Goal: Task Accomplishment & Management: Manage account settings

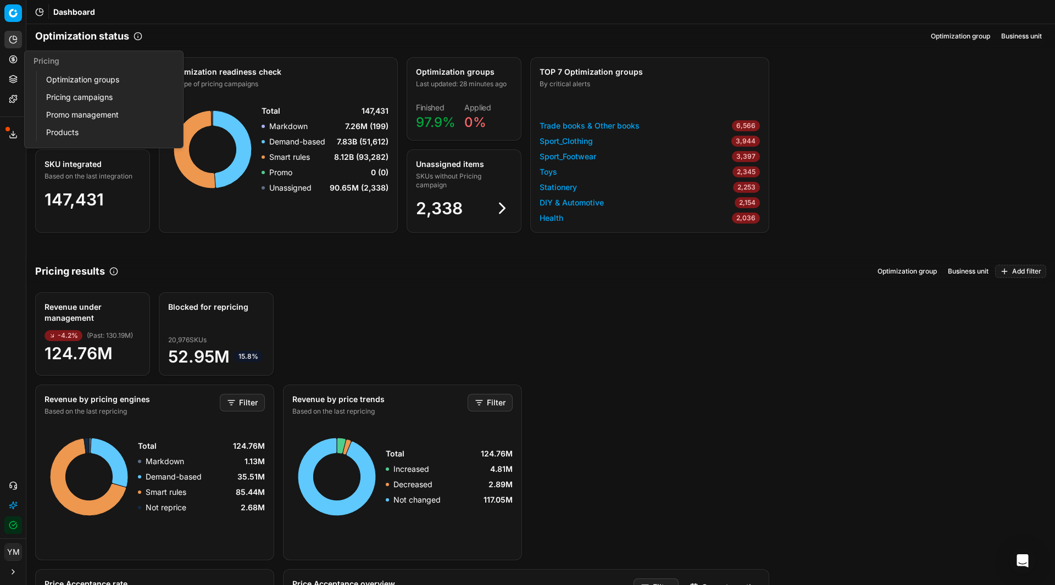
click at [75, 79] on link "Optimization groups" at bounding box center [106, 79] width 128 height 15
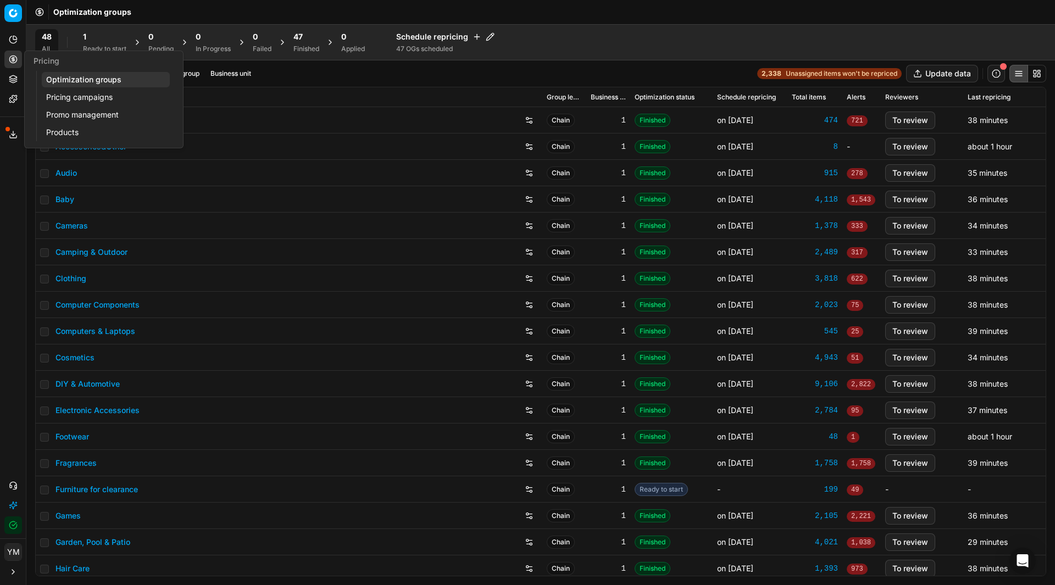
click at [75, 79] on link "Optimization groups" at bounding box center [106, 79] width 128 height 15
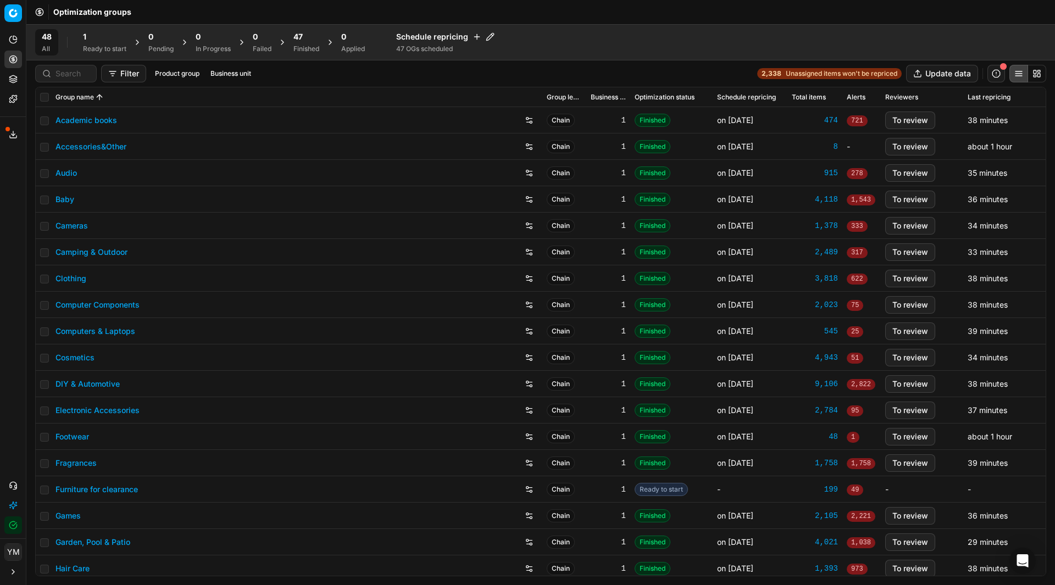
click at [99, 42] on div "1" at bounding box center [104, 36] width 43 height 11
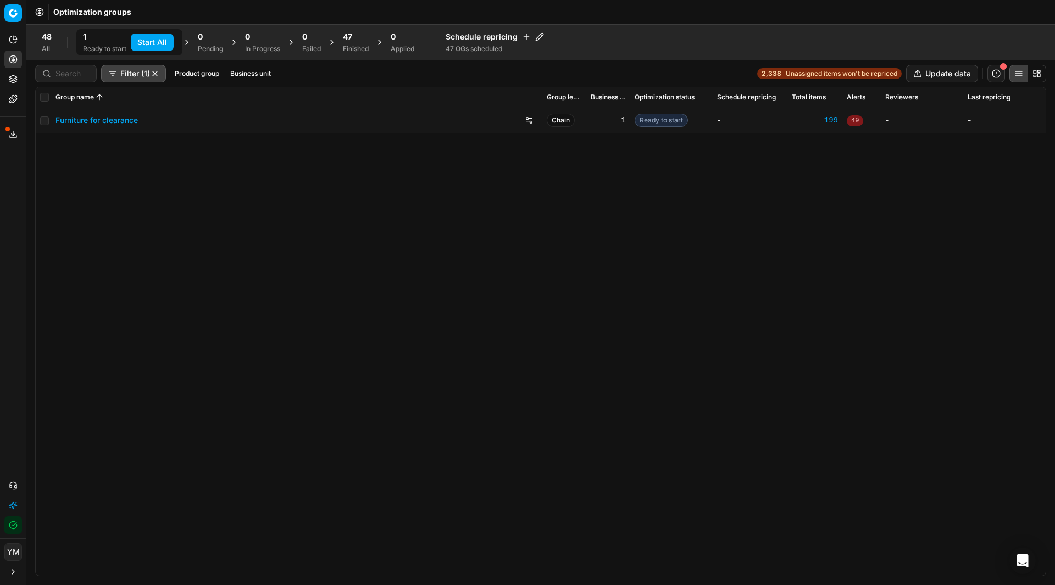
click at [145, 43] on button "Start All" at bounding box center [152, 43] width 43 height 18
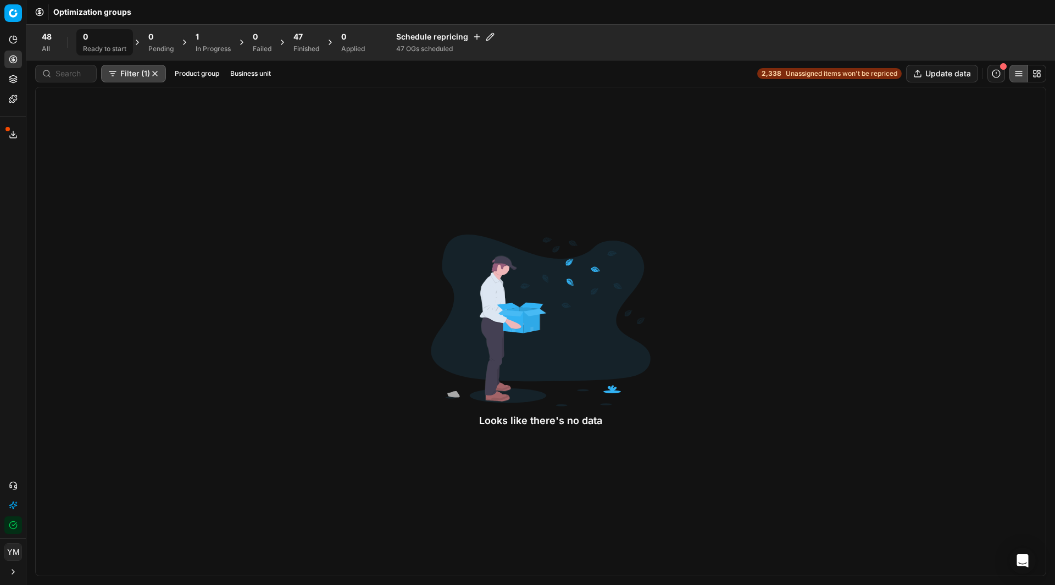
click at [134, 307] on div "Looks like there's no data" at bounding box center [540, 332] width 1011 height 490
click at [309, 34] on div "48" at bounding box center [307, 36] width 26 height 11
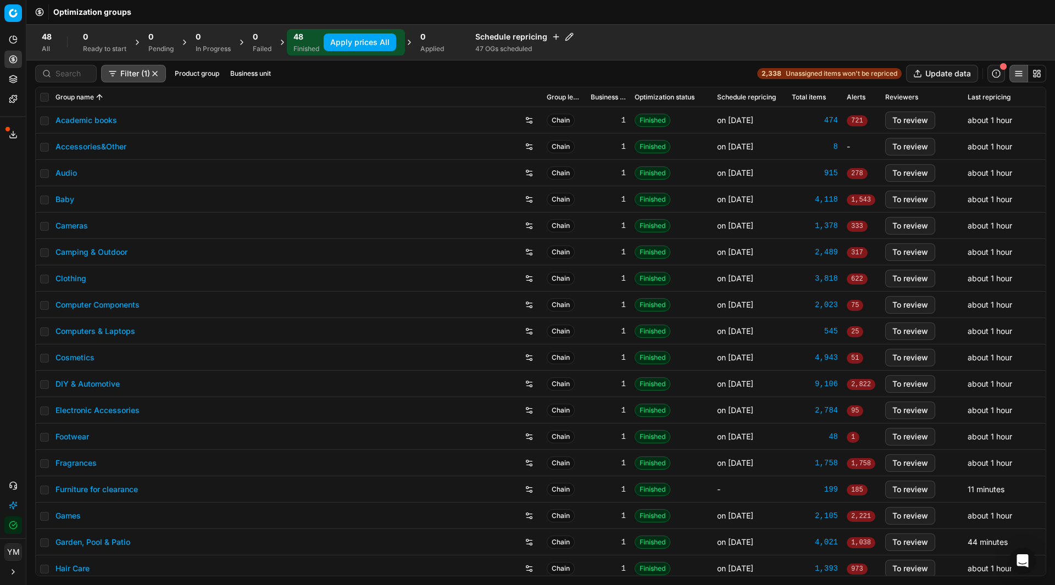
click at [349, 41] on button "Apply prices All" at bounding box center [360, 43] width 73 height 18
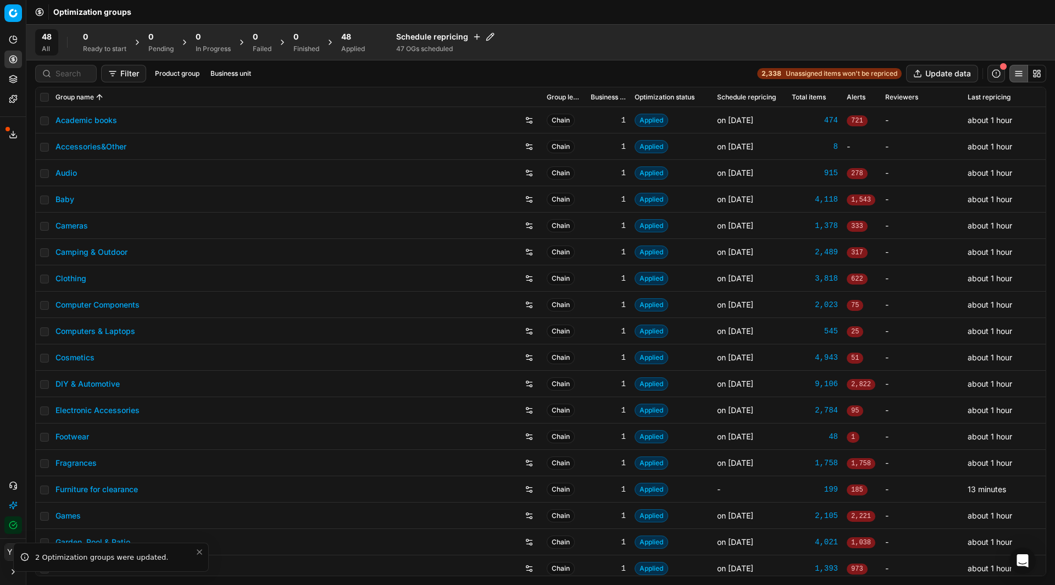
click at [349, 41] on span "48" at bounding box center [346, 36] width 10 height 11
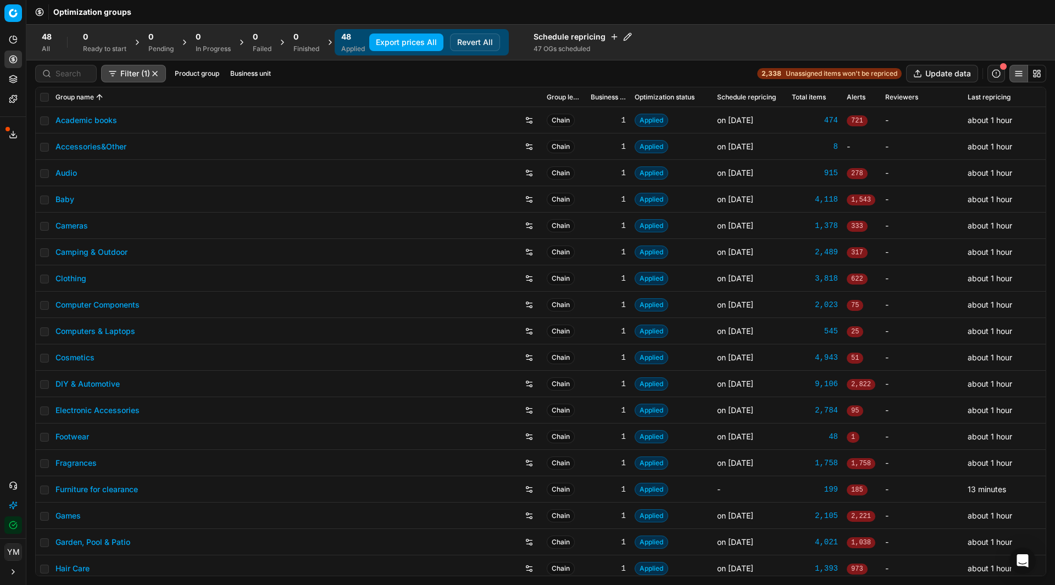
click at [396, 37] on button "Export prices All" at bounding box center [406, 43] width 74 height 18
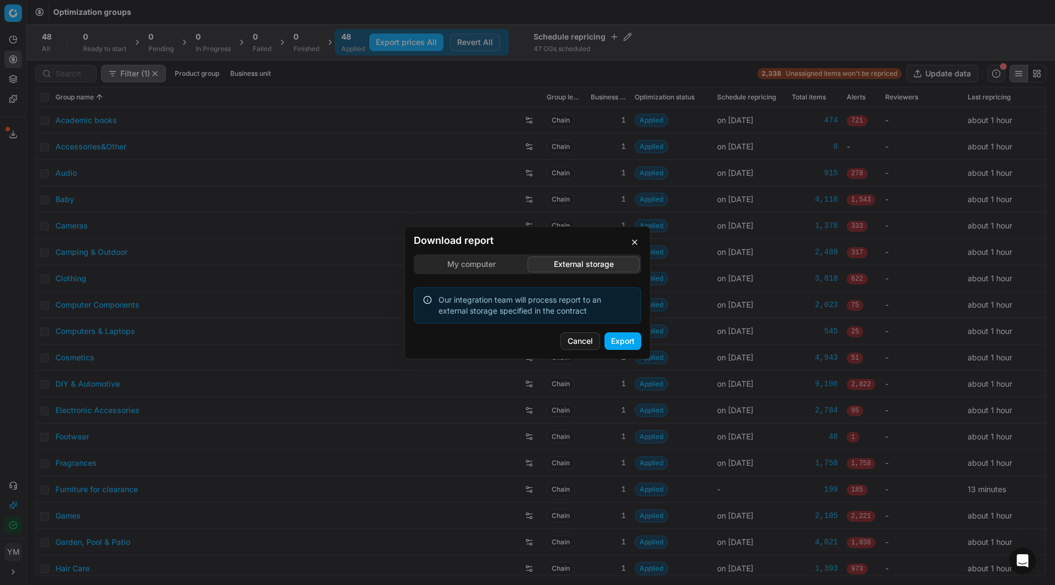
click at [575, 206] on div "Download report My computer External storage Our integration team will process …" at bounding box center [527, 292] width 1055 height 585
click at [624, 338] on button "Export" at bounding box center [623, 342] width 37 height 18
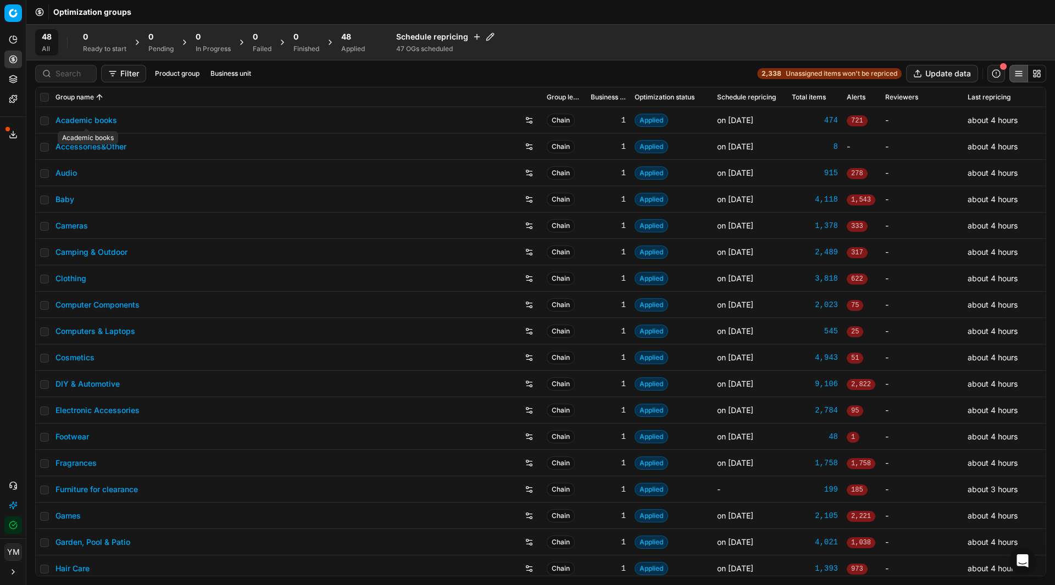
click at [98, 121] on link "Academic books" at bounding box center [87, 120] width 62 height 11
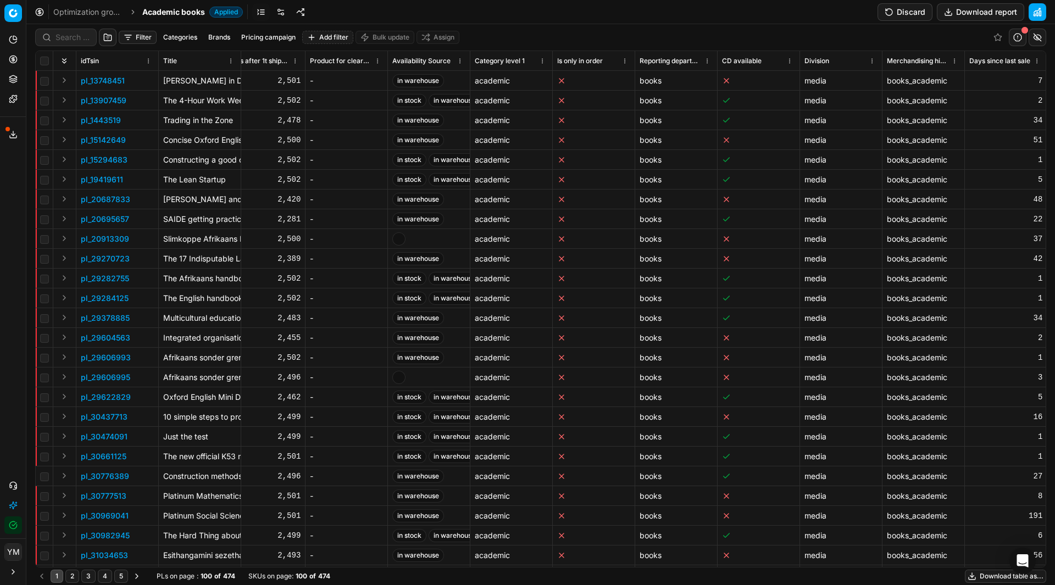
scroll to position [0, 5293]
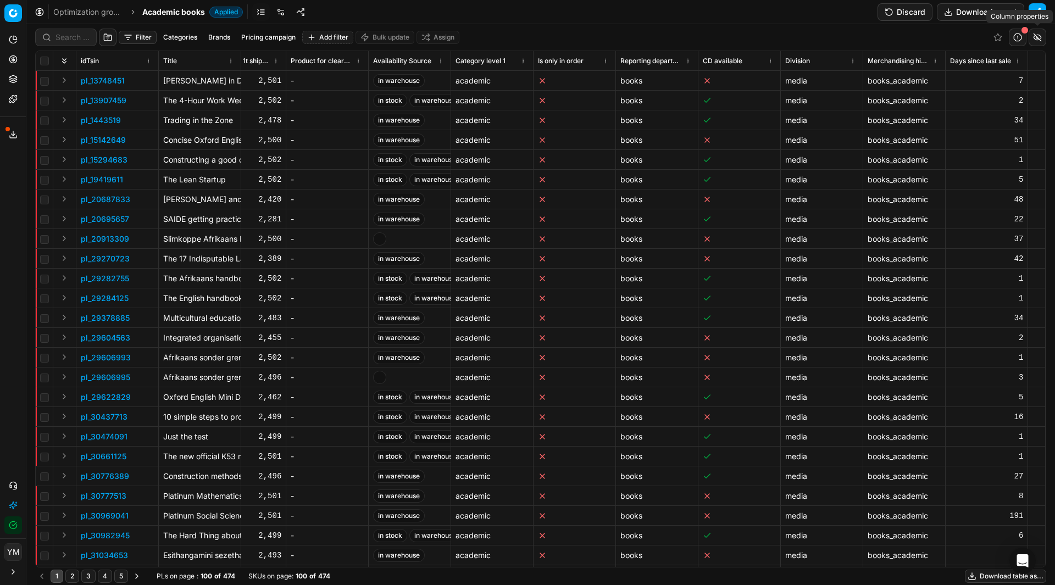
click at [1039, 37] on button "button" at bounding box center [1038, 38] width 18 height 18
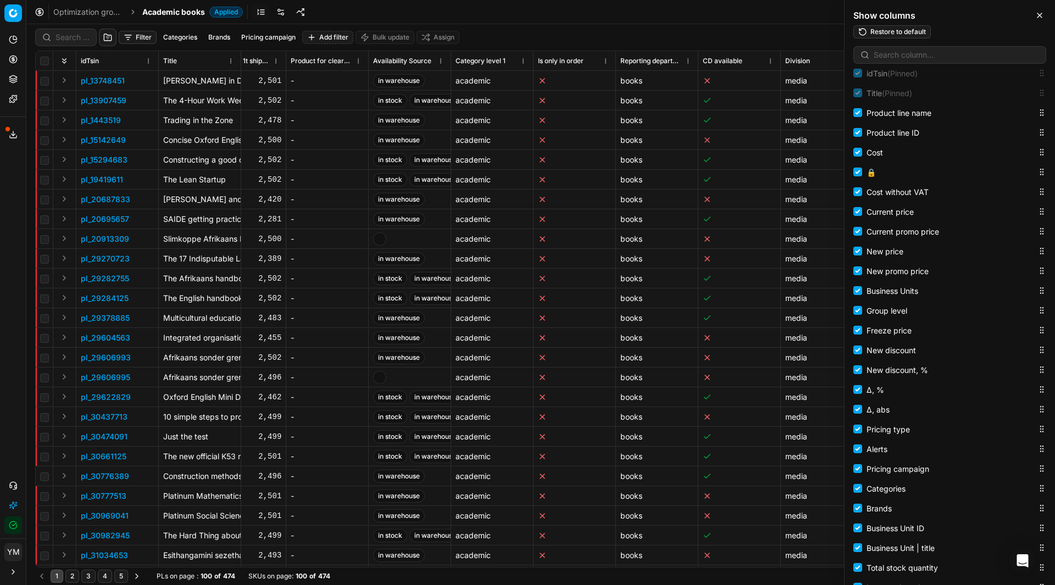
scroll to position [0, 0]
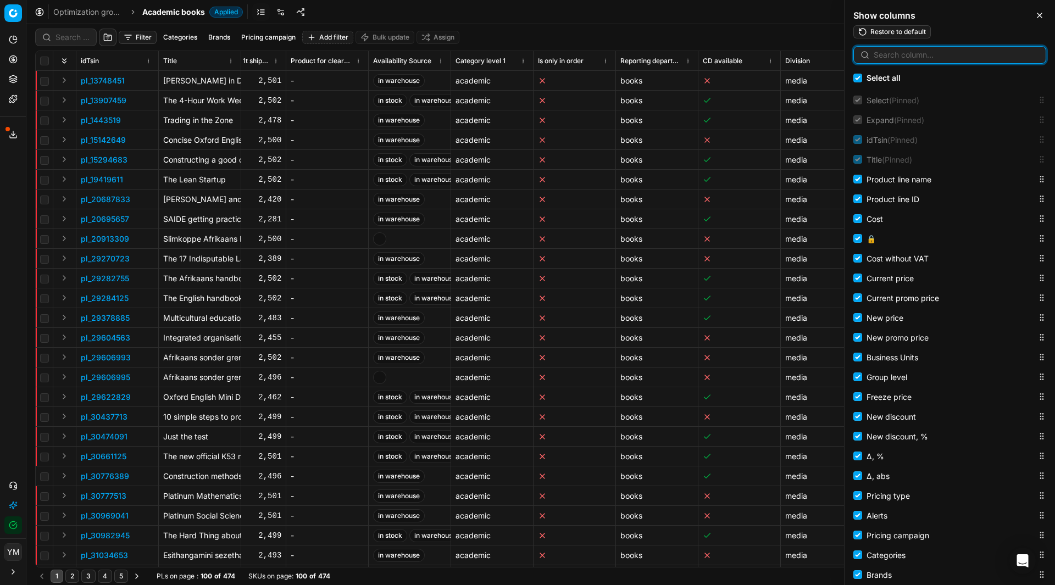
click at [910, 51] on input at bounding box center [956, 54] width 165 height 11
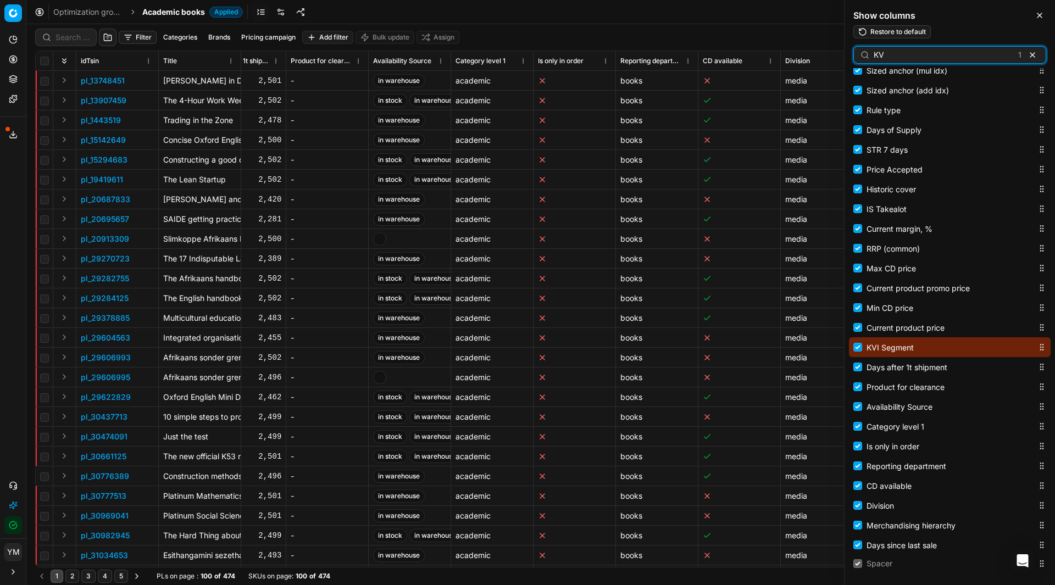
scroll to position [1068, 0]
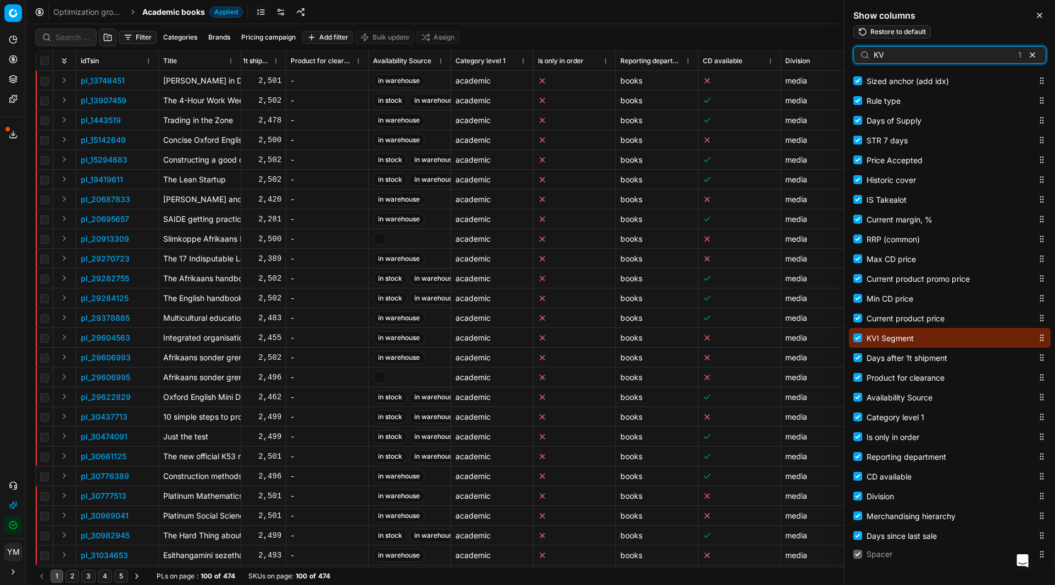
type input "KV"
click at [917, 341] on label "KVI Segment" at bounding box center [946, 337] width 184 height 13
click at [862, 341] on input "KVI Segment" at bounding box center [858, 338] width 9 height 9
checkbox input "false"
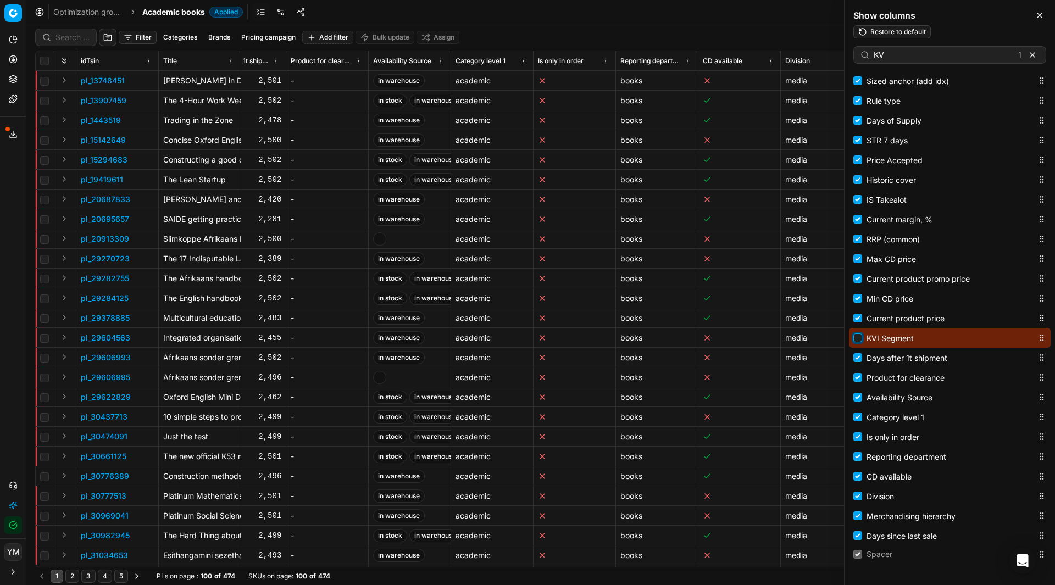
scroll to position [0, 5185]
click at [858, 340] on input "KVI Segment" at bounding box center [858, 338] width 9 height 9
checkbox input "true"
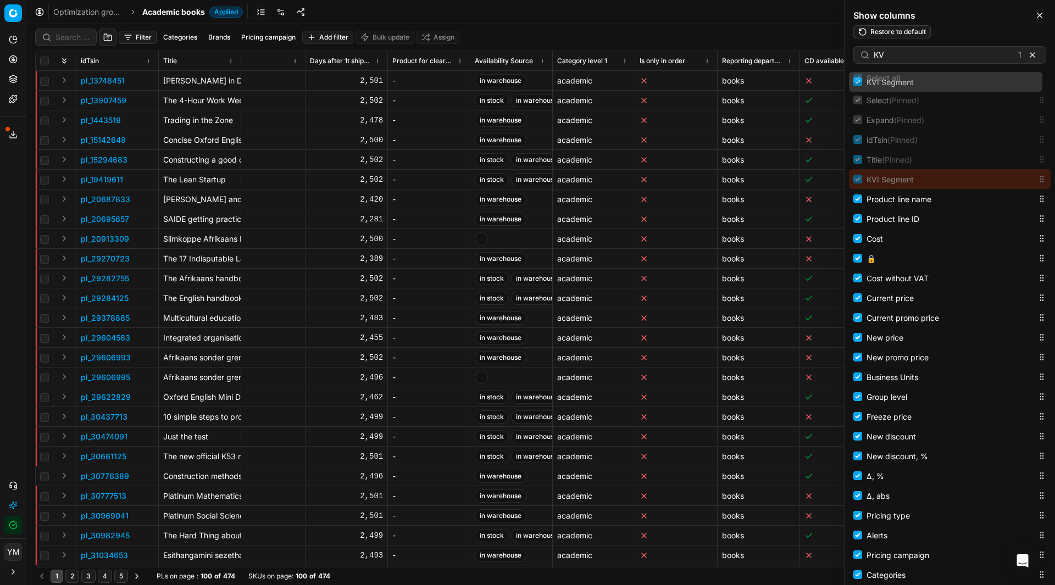
scroll to position [0, 0]
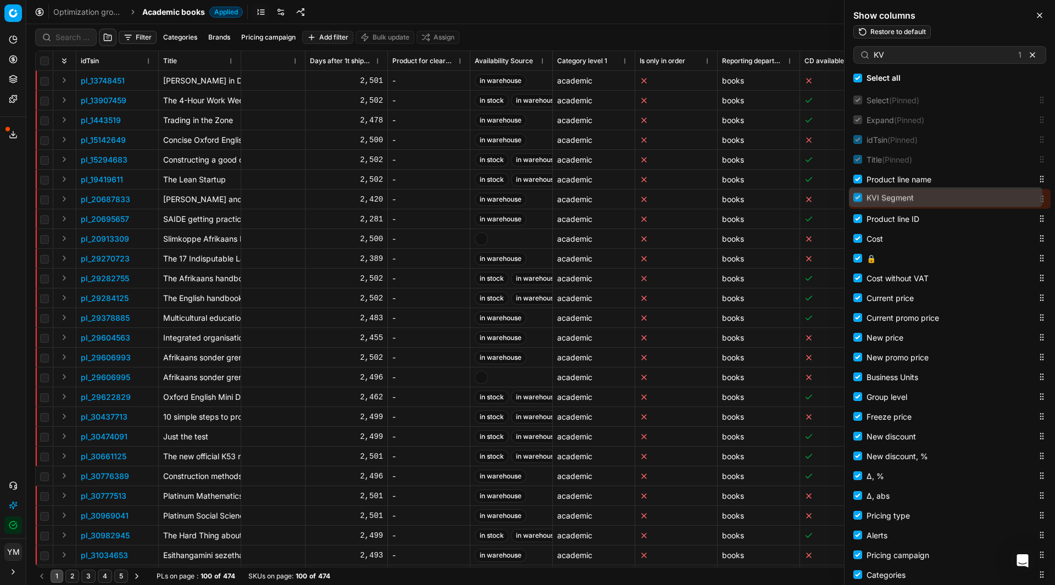
drag, startPoint x: 1034, startPoint y: 341, endPoint x: 980, endPoint y: 199, distance: 151.7
click at [980, 199] on body "Pricing platform Analytics Pricing Product portfolio Templates Export service 1…" at bounding box center [527, 292] width 1055 height 585
click at [1039, 17] on icon "button" at bounding box center [1040, 15] width 9 height 9
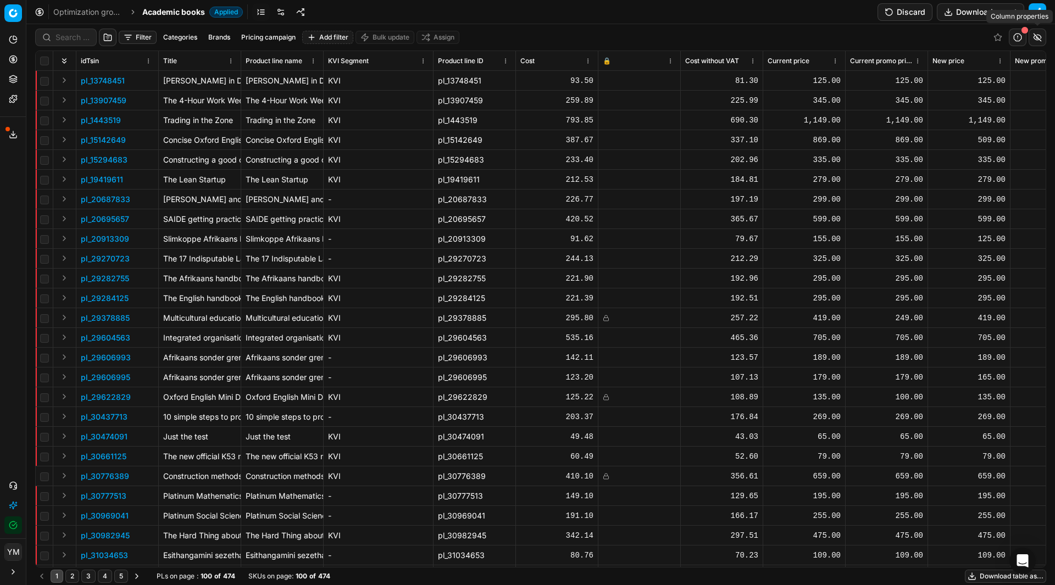
click at [1038, 41] on button "button" at bounding box center [1038, 38] width 18 height 18
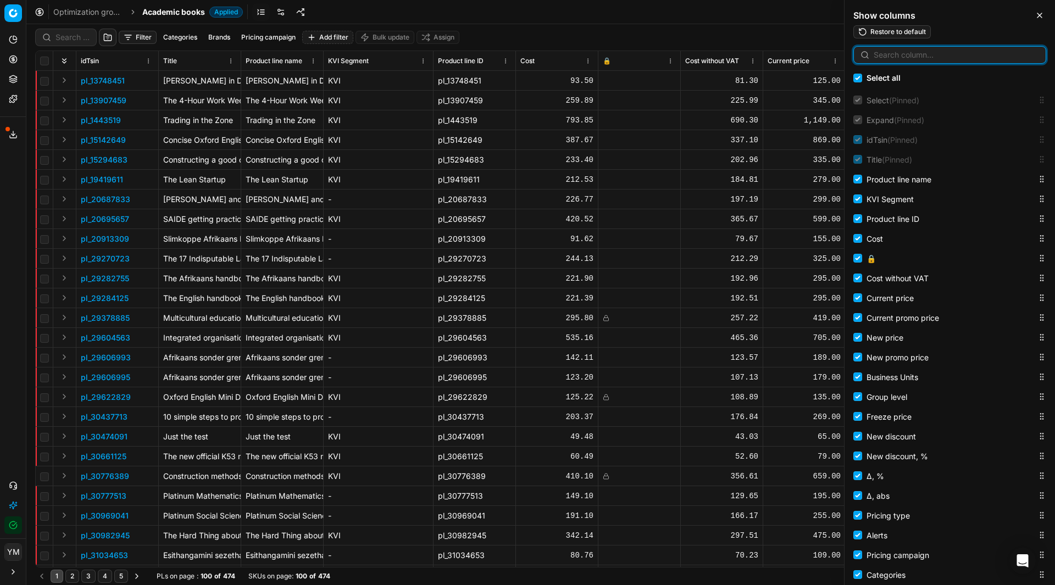
click at [956, 54] on input at bounding box center [956, 54] width 165 height 11
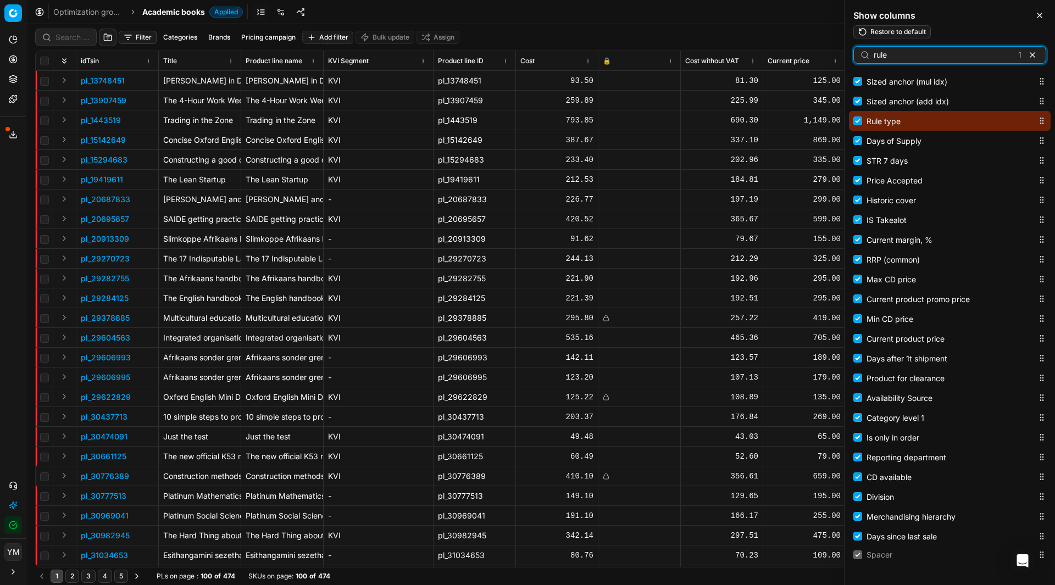
scroll to position [1068, 0]
type input "rule"
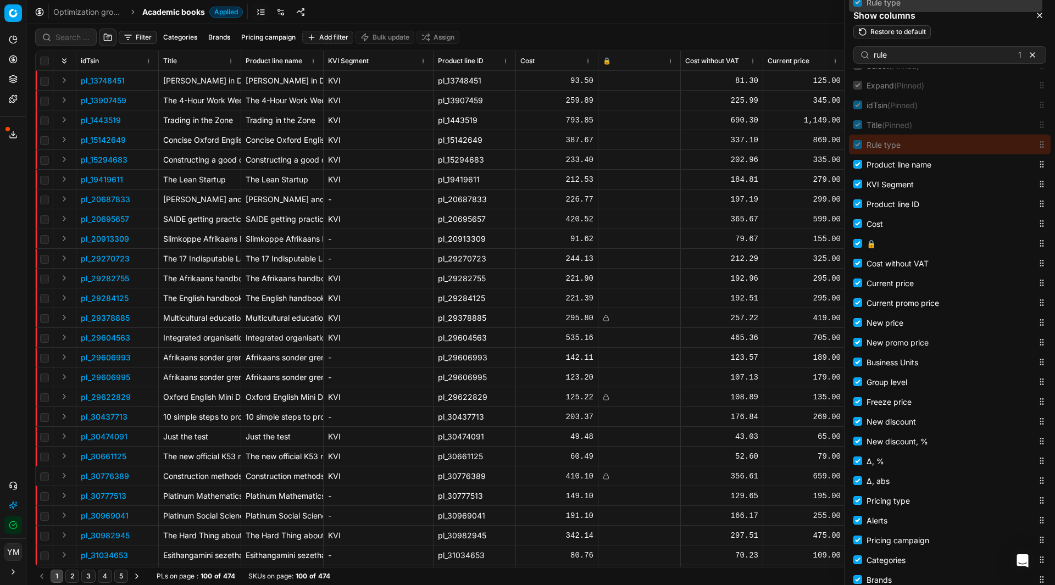
scroll to position [0, 0]
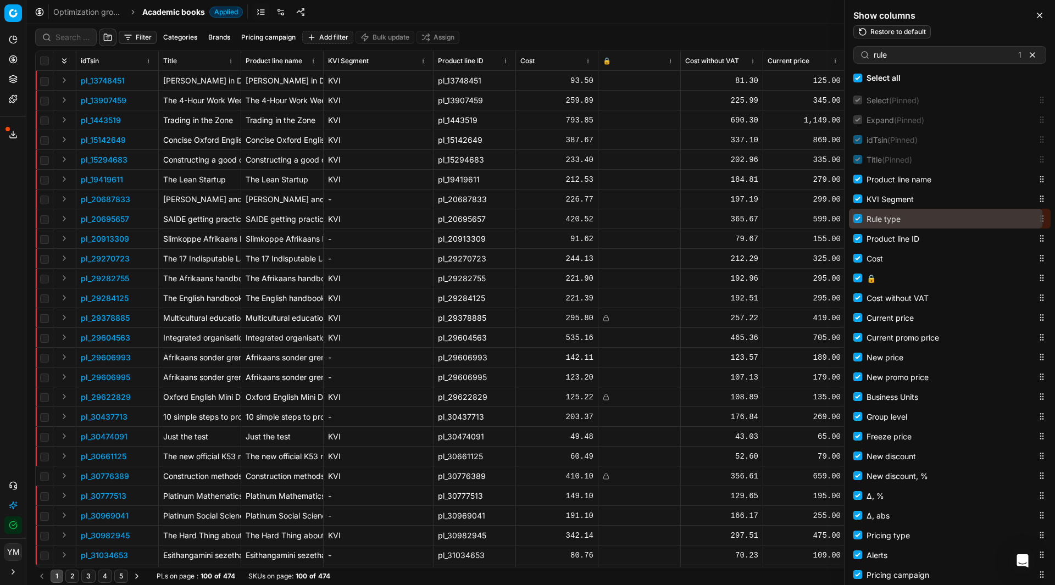
drag, startPoint x: 1035, startPoint y: 124, endPoint x: 1024, endPoint y: 223, distance: 99.0
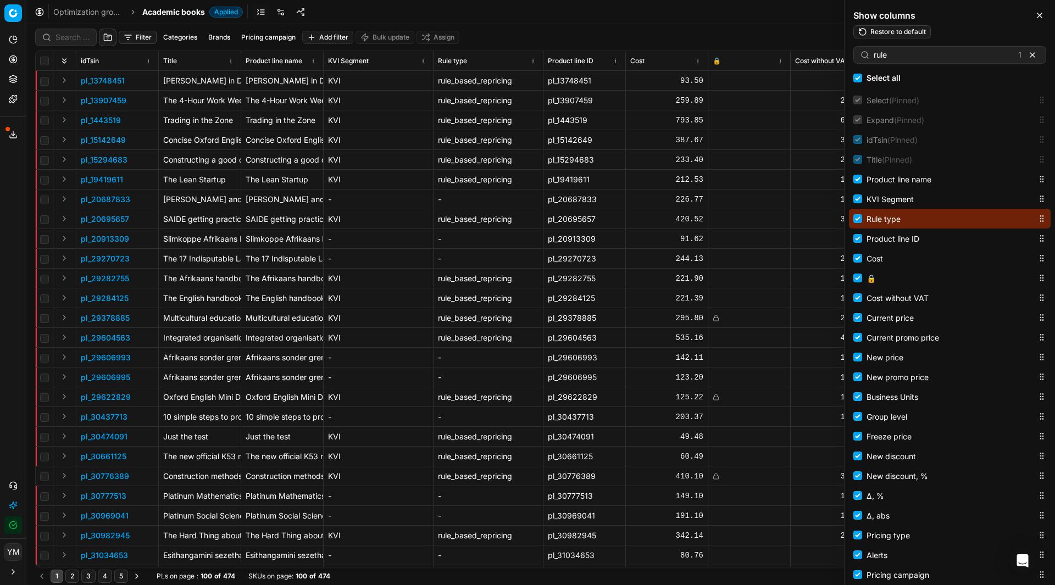
click at [710, 19] on div "Optimization groups Academic books Applied Discard Download report" at bounding box center [540, 12] width 1029 height 24
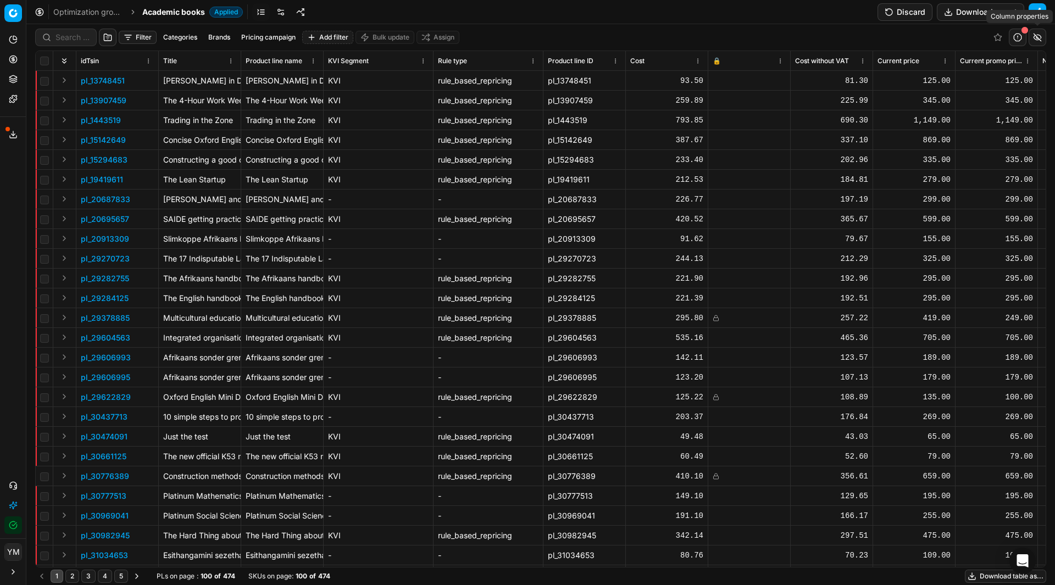
click at [1044, 40] on button "button" at bounding box center [1038, 38] width 18 height 18
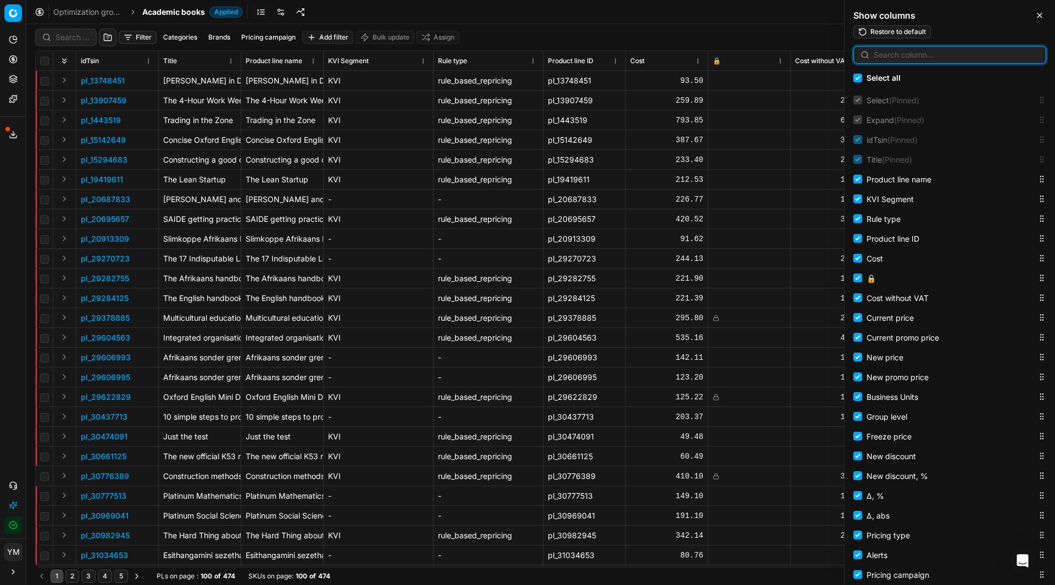
click at [963, 55] on input at bounding box center [956, 54] width 165 height 11
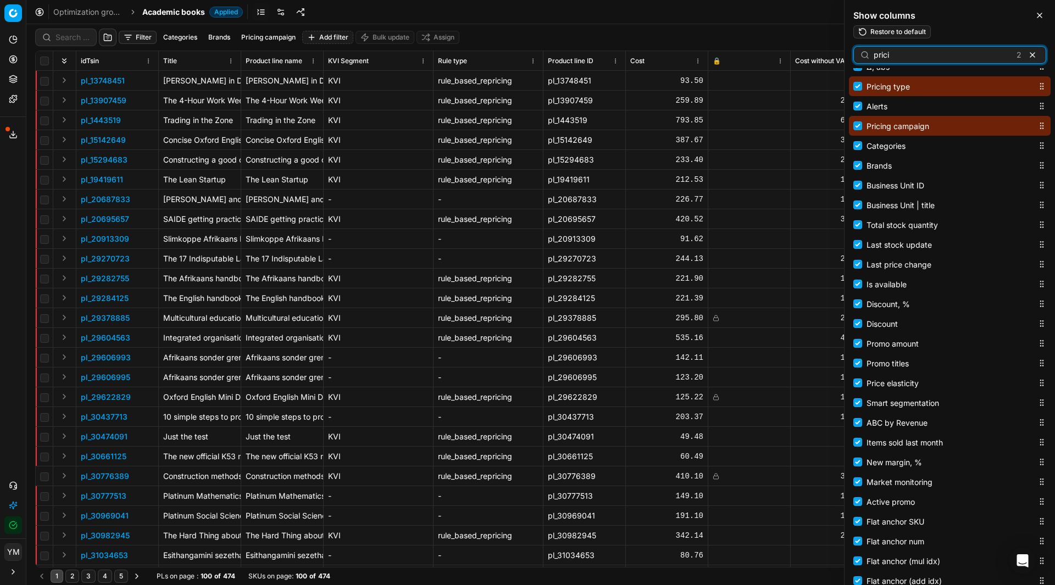
scroll to position [457, 0]
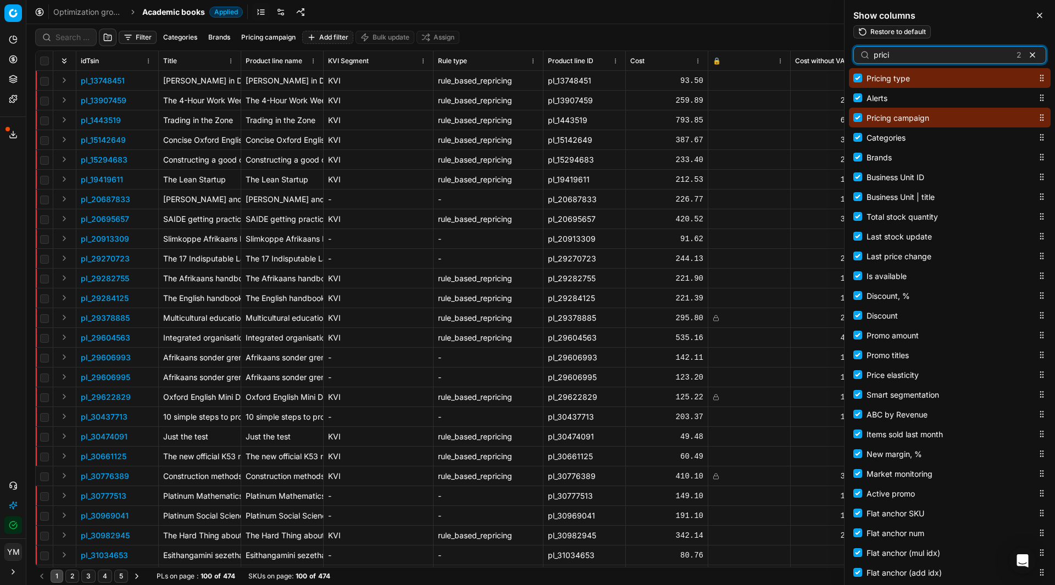
type input "prici"
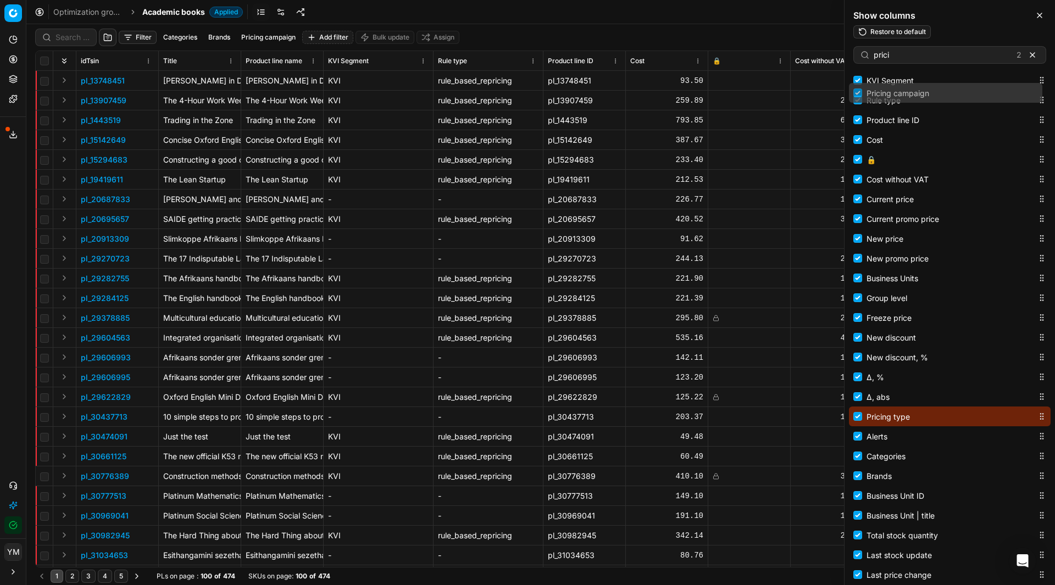
scroll to position [0, 0]
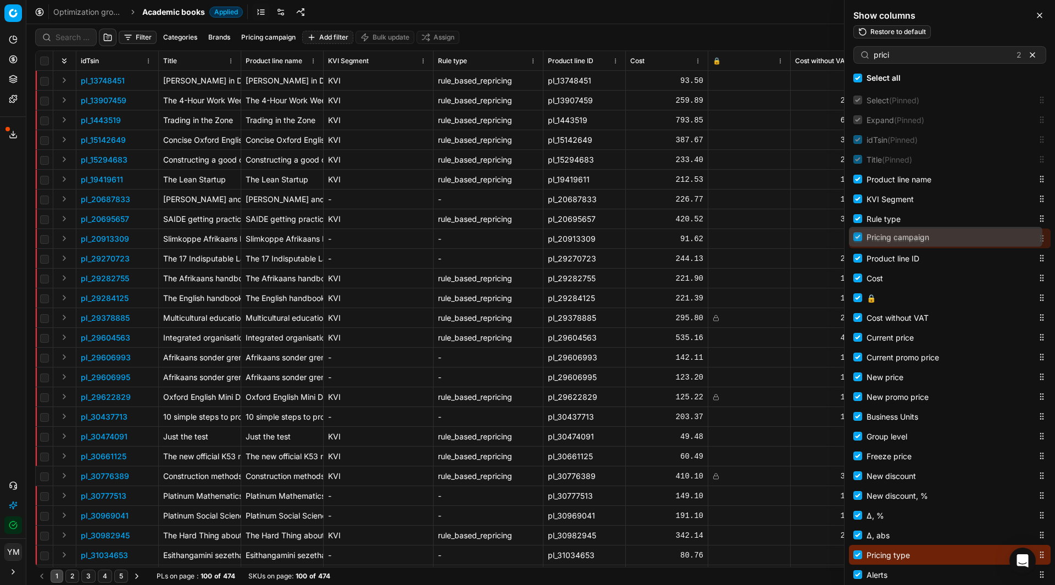
drag, startPoint x: 1033, startPoint y: 120, endPoint x: 1036, endPoint y: 252, distance: 132.0
click at [1036, 252] on body "Pricing platform Analytics Pricing Product portfolio Templates Export service 1…" at bounding box center [527, 292] width 1055 height 585
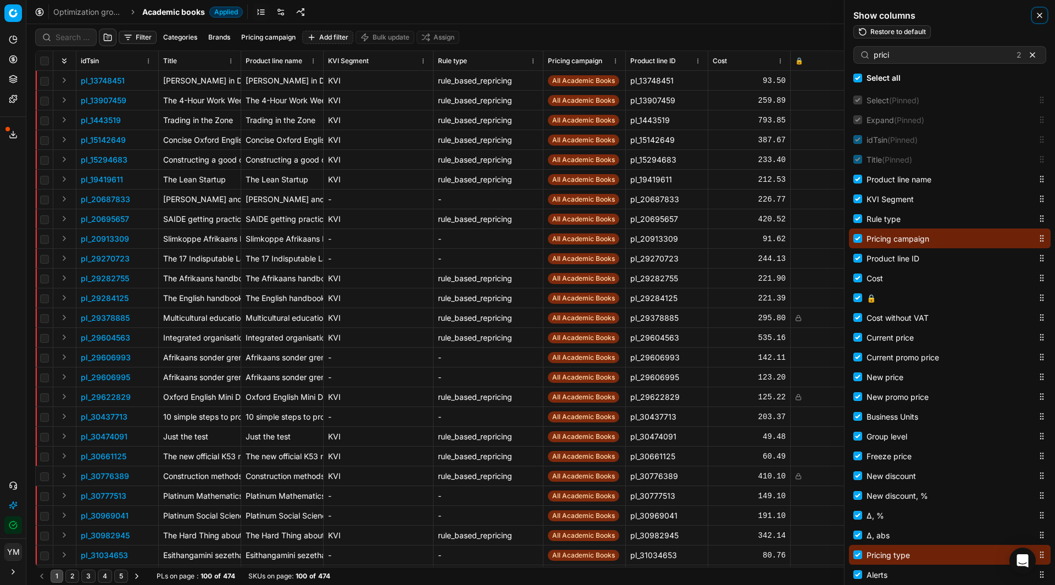
click at [1044, 14] on icon "button" at bounding box center [1040, 15] width 9 height 9
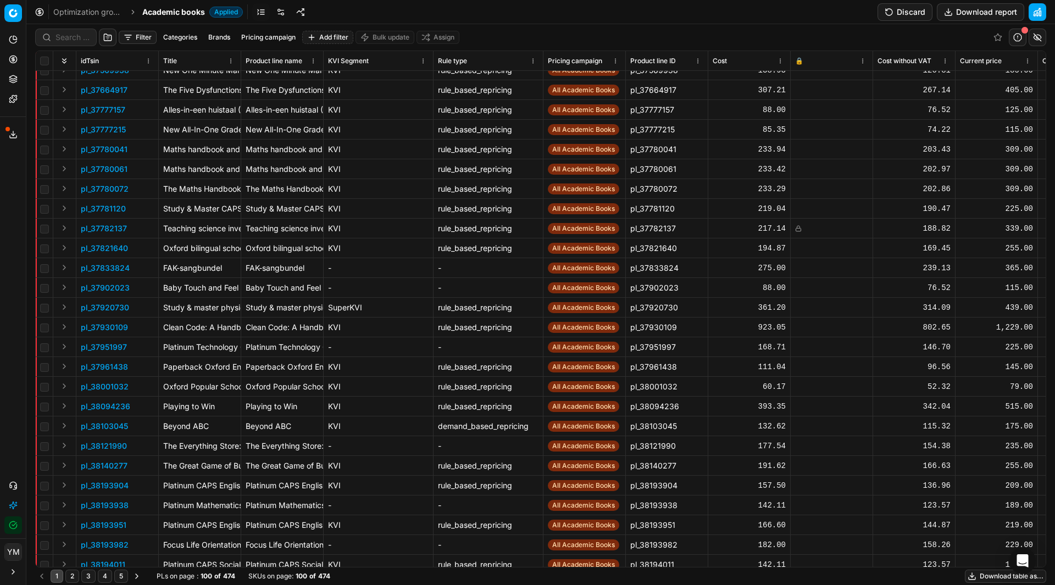
scroll to position [1491, 0]
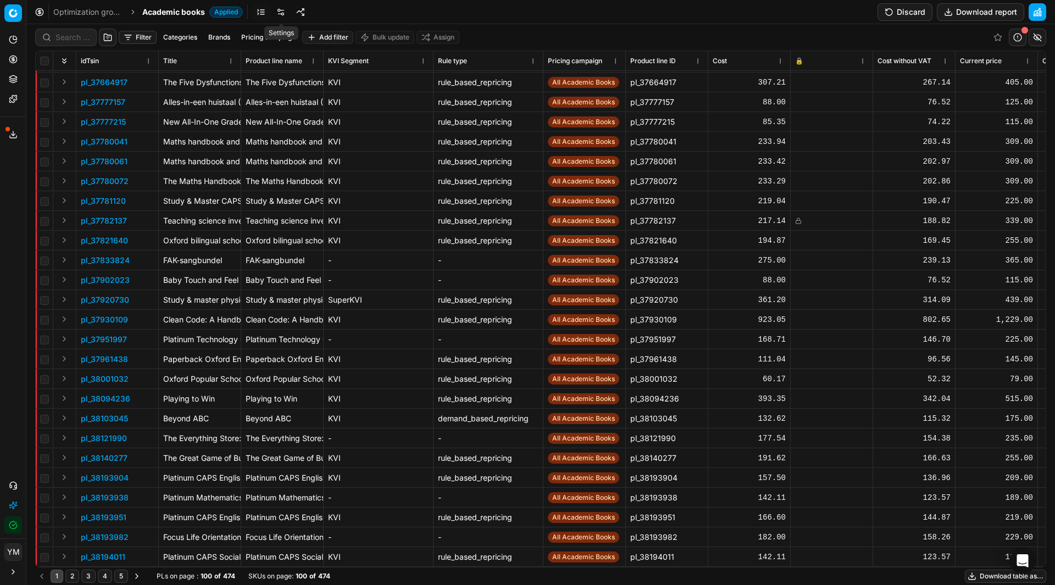
click at [284, 15] on link at bounding box center [281, 12] width 18 height 18
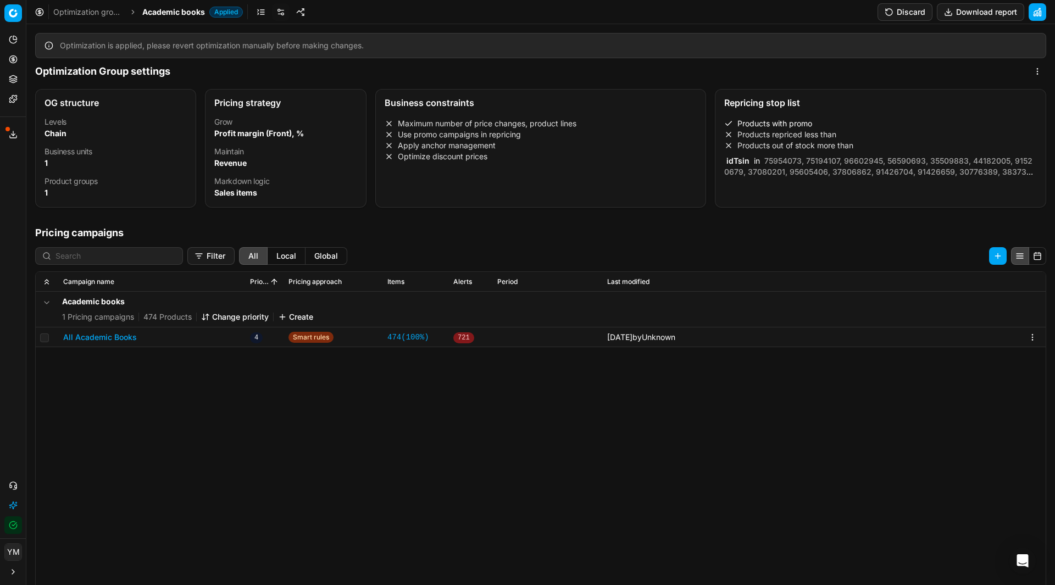
click at [86, 339] on button "All Academic Books" at bounding box center [100, 337] width 74 height 11
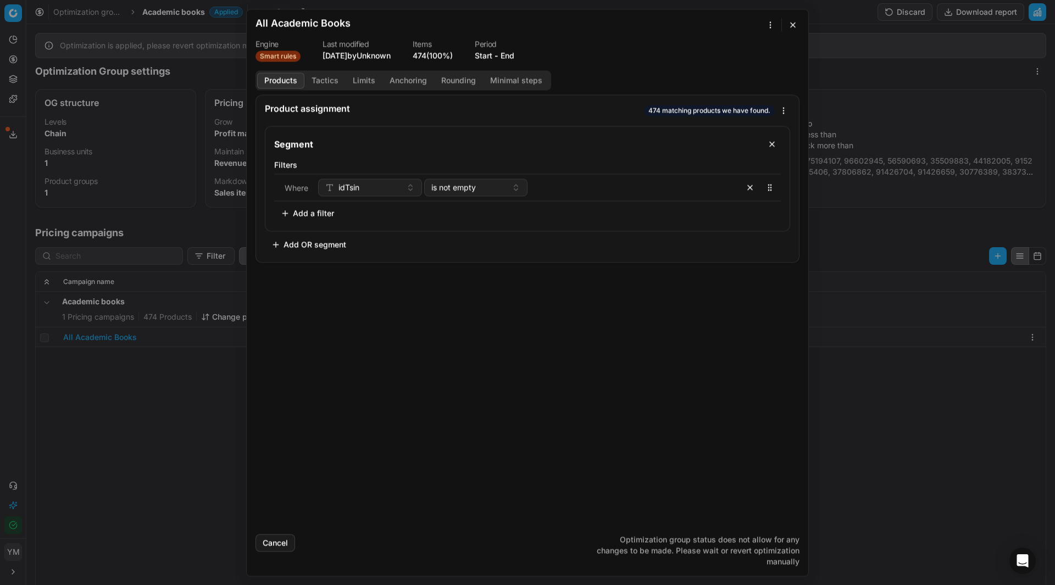
click at [330, 81] on button "Tactics" at bounding box center [325, 81] width 41 height 16
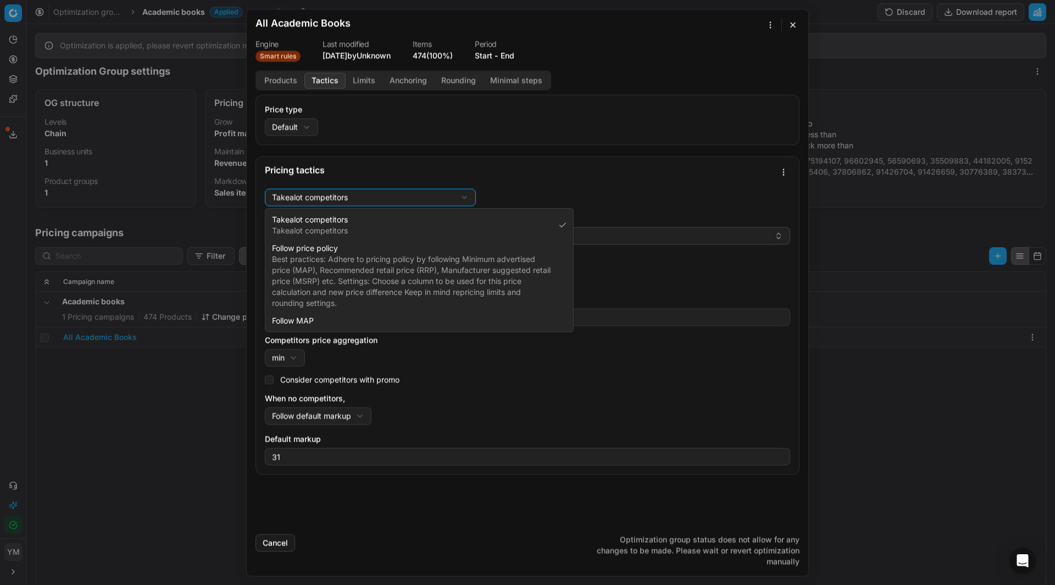
click at [468, 198] on div "We are saving PC settings. Please wait, it should take a few minutes All Academ…" at bounding box center [527, 292] width 1055 height 585
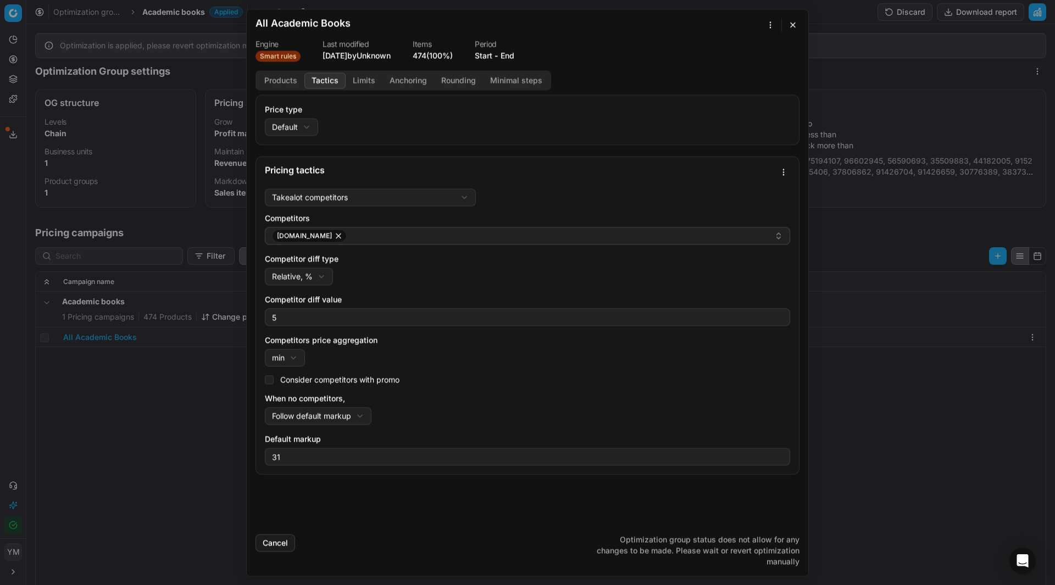
click at [468, 198] on div "We are saving PC settings. Please wait, it should take a few minutes All Academ…" at bounding box center [527, 292] width 1055 height 585
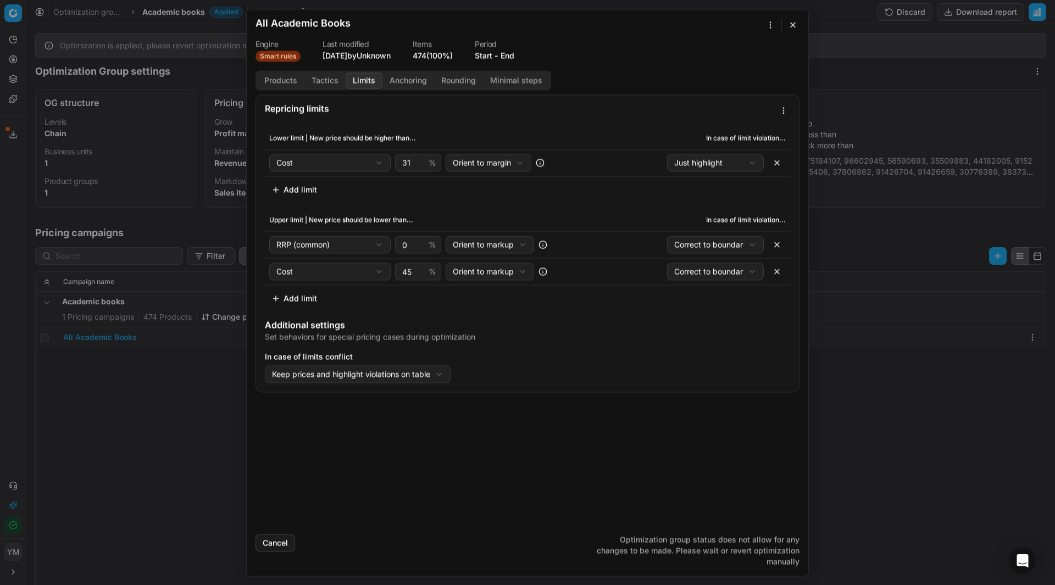
click at [369, 80] on button "Limits" at bounding box center [364, 81] width 37 height 16
click at [287, 82] on button "Products" at bounding box center [280, 81] width 47 height 16
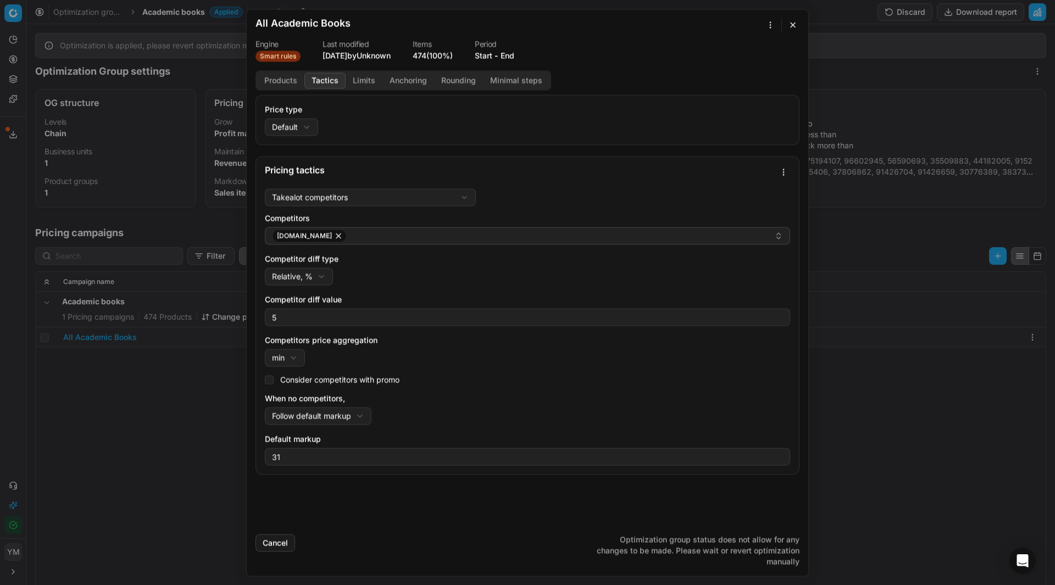
click at [326, 80] on button "Tactics" at bounding box center [325, 81] width 41 height 16
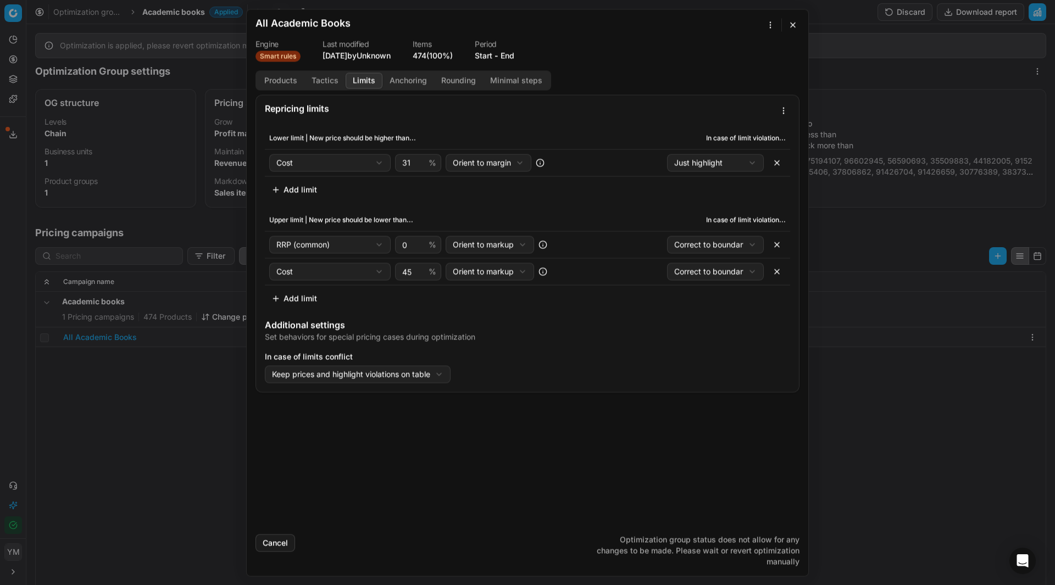
click at [361, 86] on button "Limits" at bounding box center [364, 81] width 37 height 16
